Goal: Information Seeking & Learning: Learn about a topic

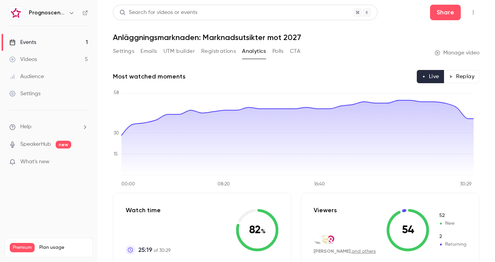
scroll to position [186, 0]
click at [108, 48] on main "Search for videos or events Share Anläggningsmarknaden: Marknadsutsikter mot 20…" at bounding box center [296, 131] width 398 height 262
click at [74, 40] on link "Events 1" at bounding box center [48, 42] width 97 height 17
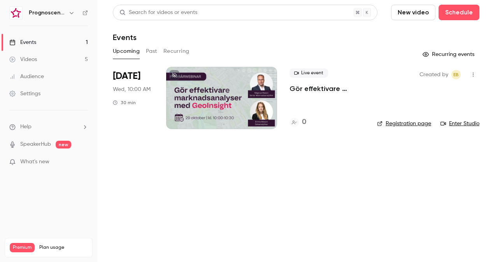
click at [54, 58] on link "Videos 5" at bounding box center [48, 59] width 97 height 17
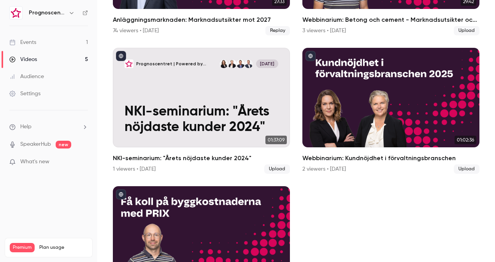
scroll to position [95, 0]
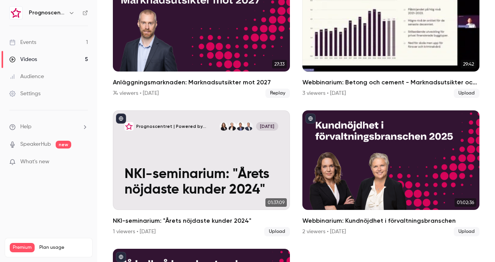
click at [344, 81] on h2 "Webbinarium: Betong och cement - Marknadsutsikter och prisutveckling 2025" at bounding box center [390, 82] width 177 height 9
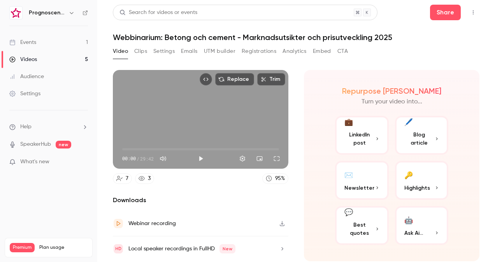
click at [298, 47] on button "Analytics" at bounding box center [295, 51] width 24 height 12
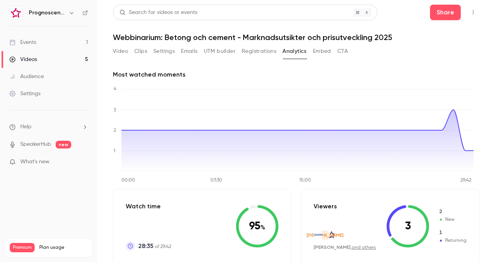
click at [268, 53] on button "Registrations" at bounding box center [259, 51] width 35 height 12
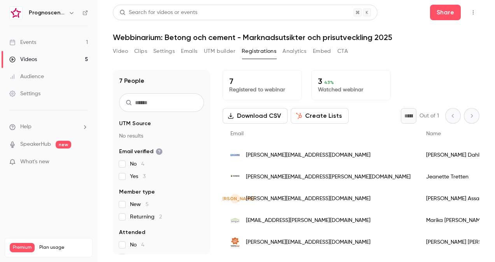
click at [294, 53] on button "Analytics" at bounding box center [295, 51] width 24 height 12
